Goal: Use online tool/utility: Utilize a website feature to perform a specific function

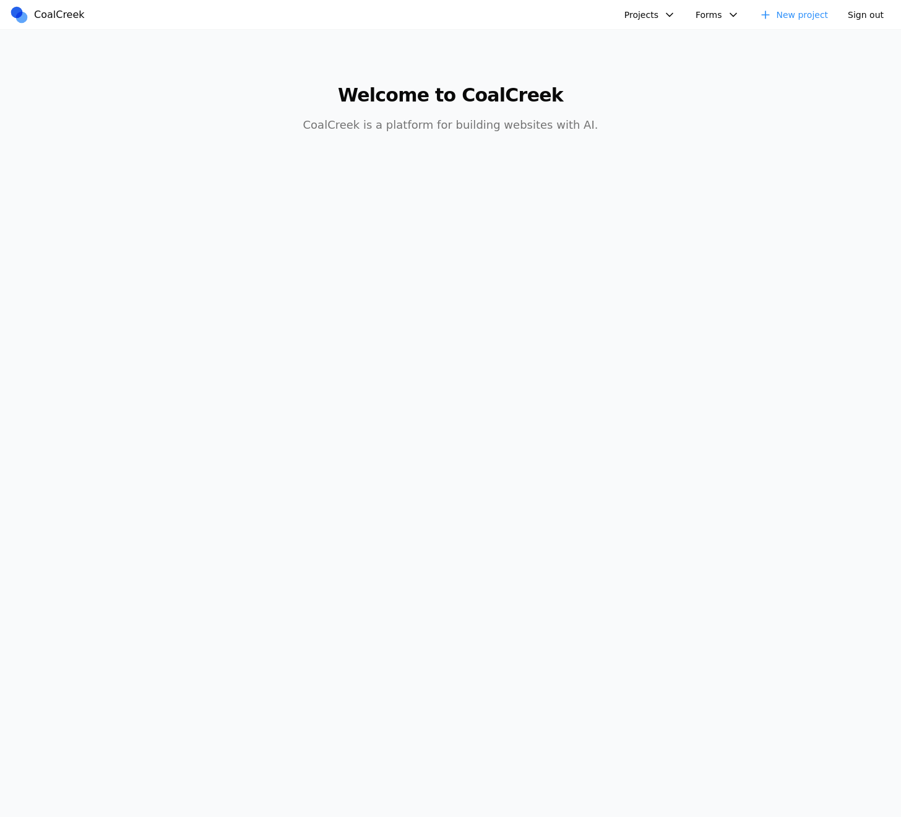
click at [646, 7] on button "Projects" at bounding box center [650, 15] width 66 height 19
click at [648, 67] on link "Test" at bounding box center [714, 63] width 178 height 21
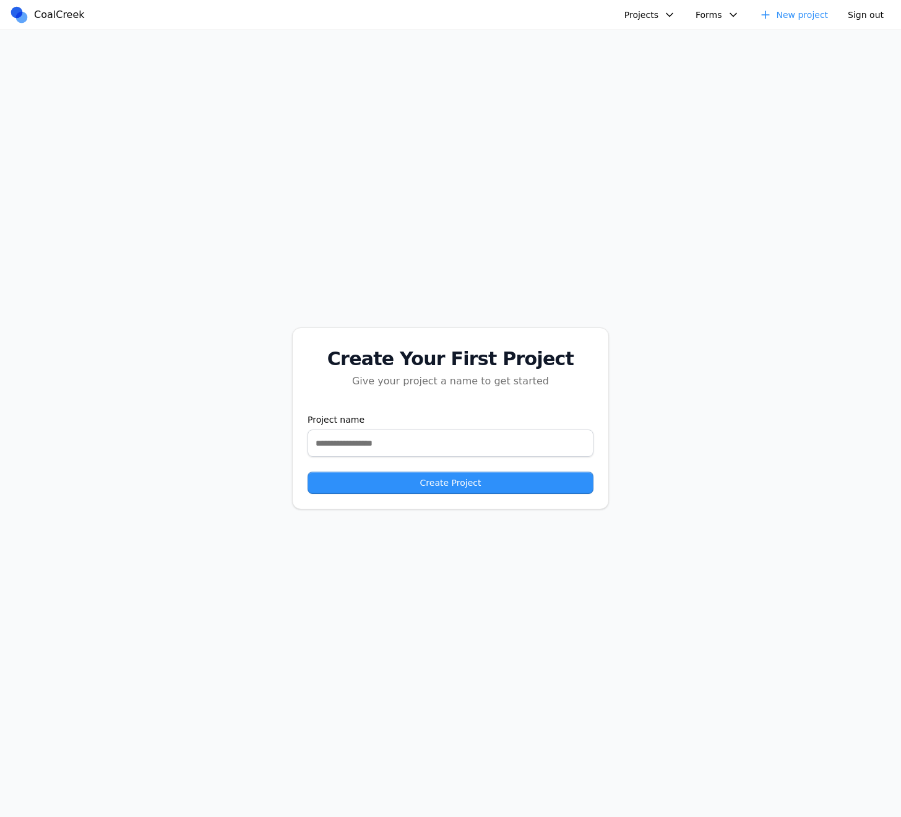
click at [33, 24] on nav "CoalCreek Projects Test Test Test fooby [PERSON_NAME]'s Third Birthday Party Al…" at bounding box center [450, 15] width 901 height 30
click at [41, 9] on span "CoalCreek" at bounding box center [59, 14] width 51 height 15
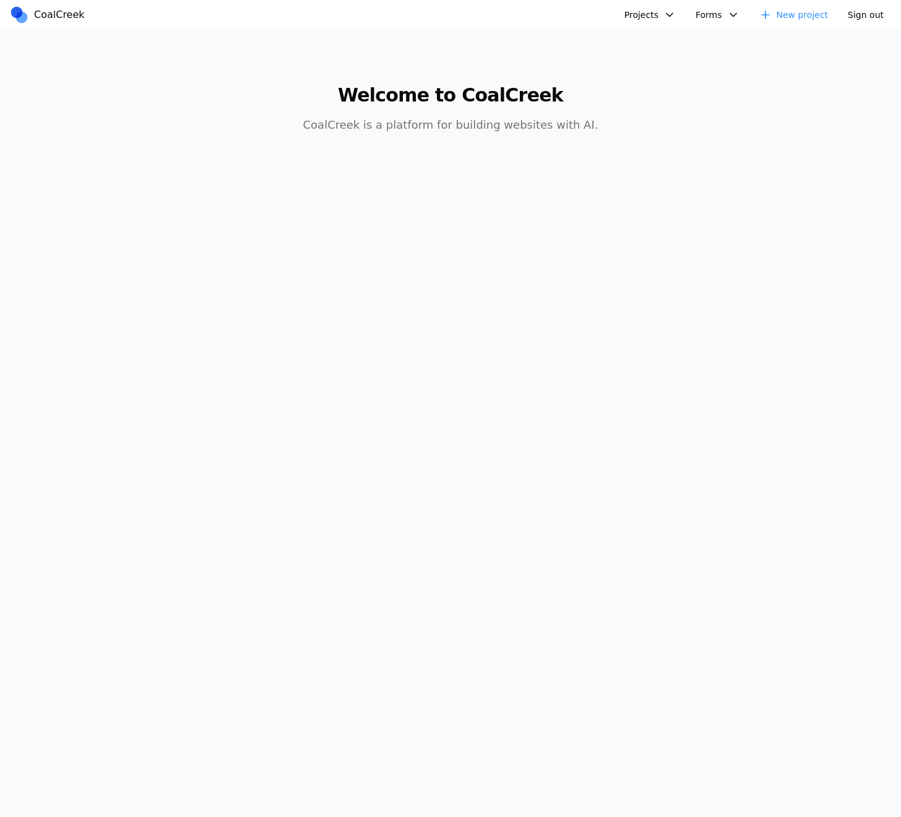
click at [679, 12] on button "Projects" at bounding box center [650, 15] width 66 height 19
click at [695, 74] on link "Test" at bounding box center [714, 84] width 178 height 21
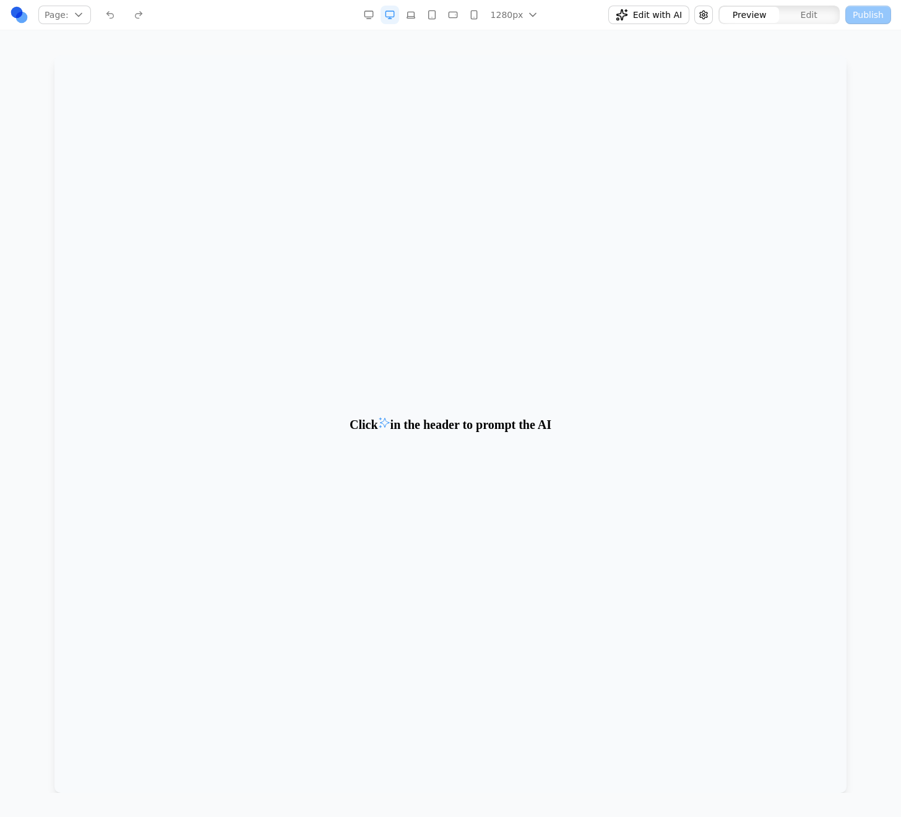
click at [641, 10] on span "Edit with AI" at bounding box center [657, 15] width 49 height 12
type textarea "****"
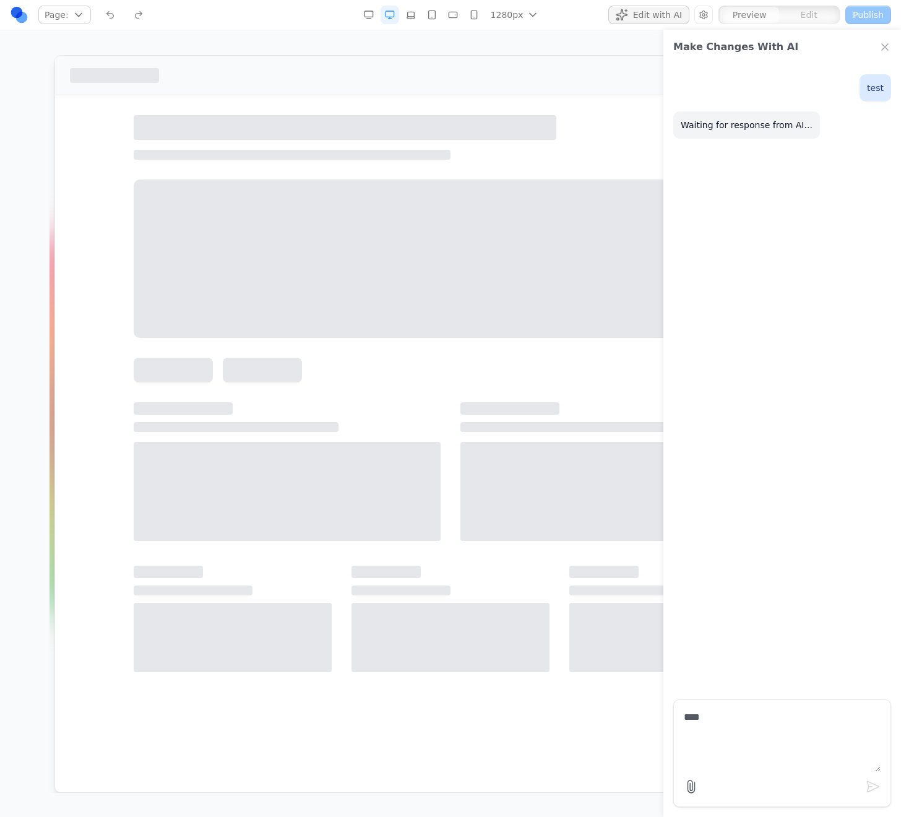
click at [136, 460] on div at bounding box center [287, 491] width 307 height 99
